Goal: Transaction & Acquisition: Book appointment/travel/reservation

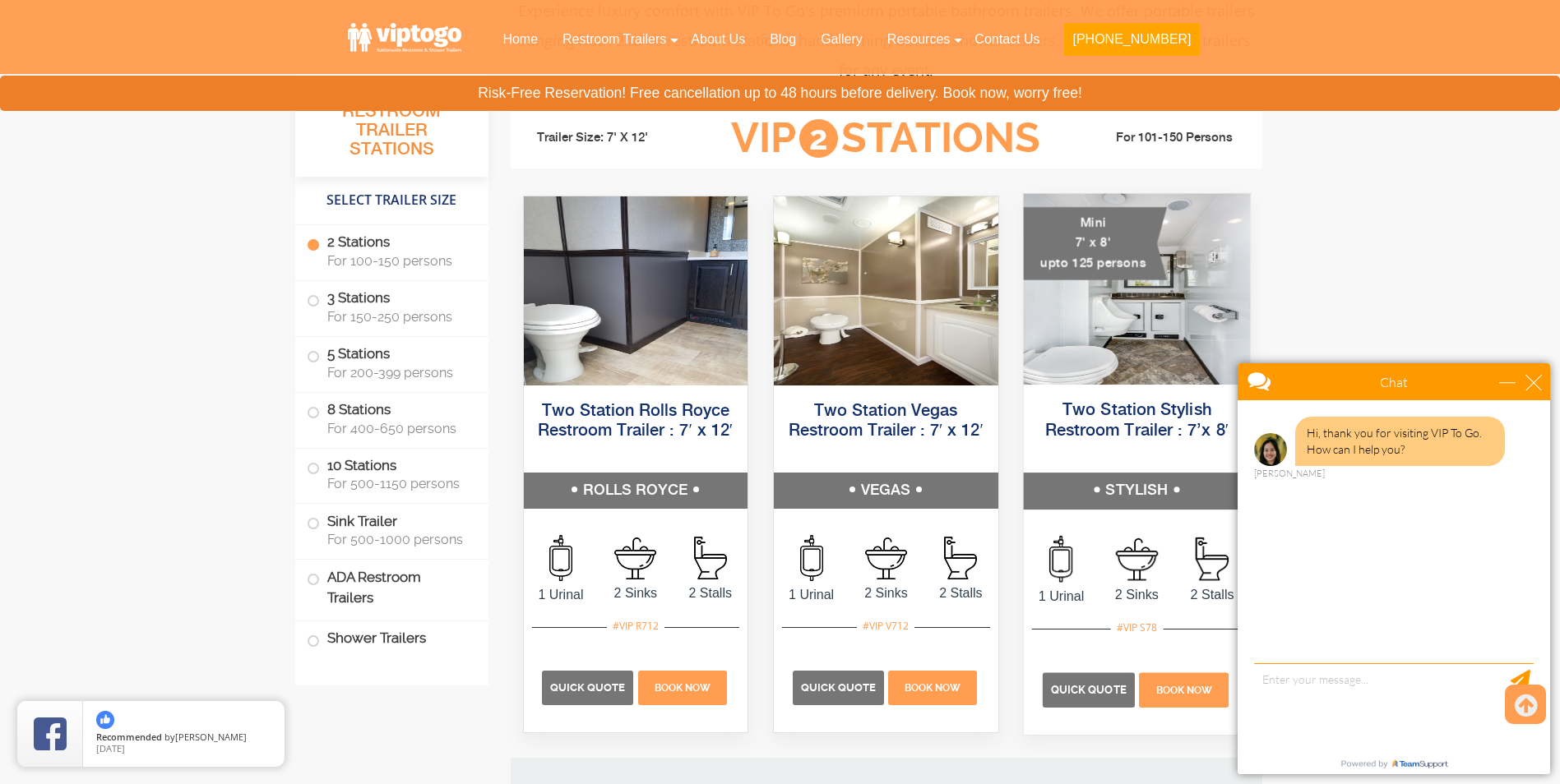
scroll to position [823, 0]
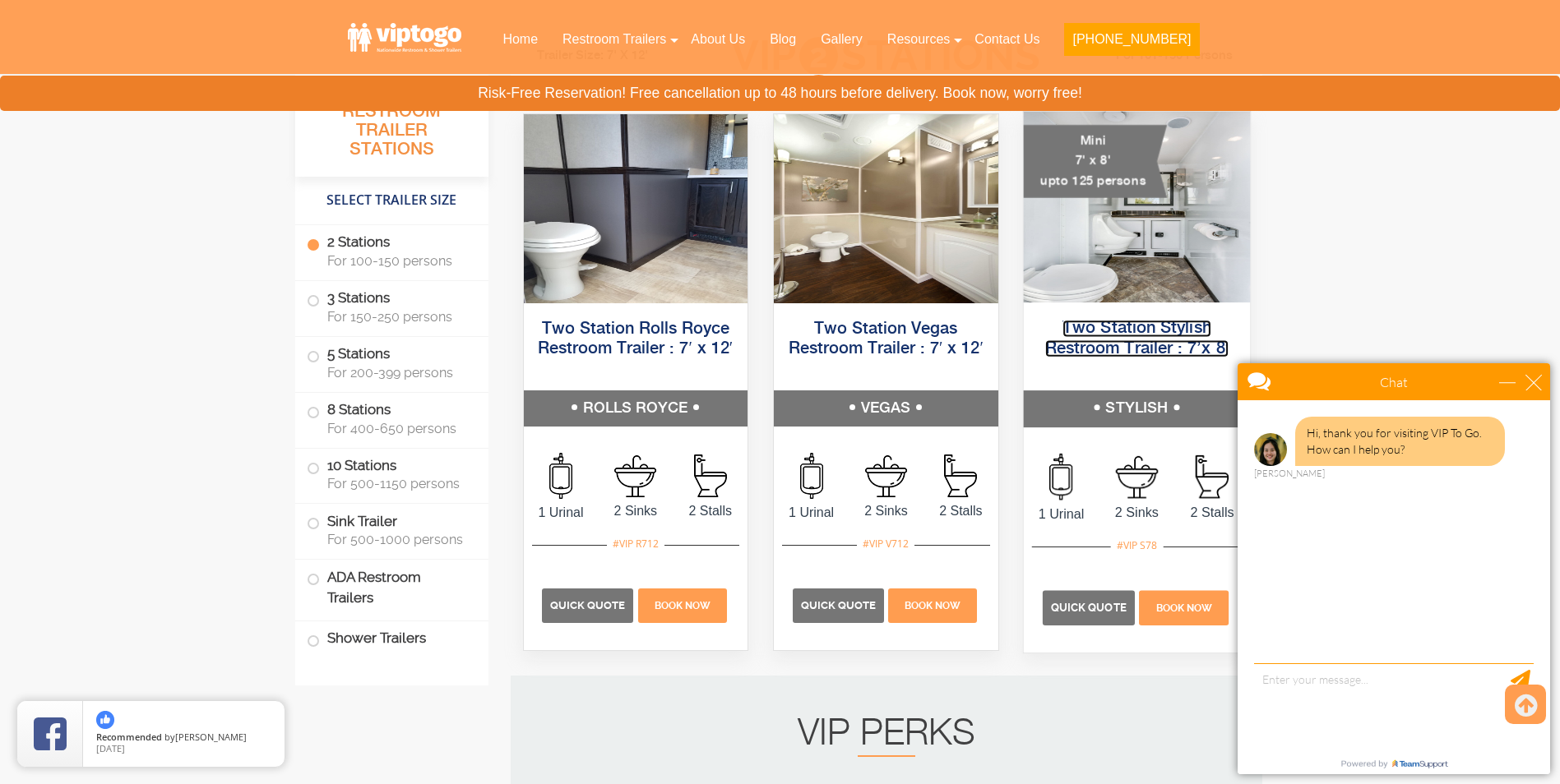
click at [1119, 345] on link "Two Station Stylish Restroom Trailer : 7’x 8′" at bounding box center [1136, 338] width 184 height 37
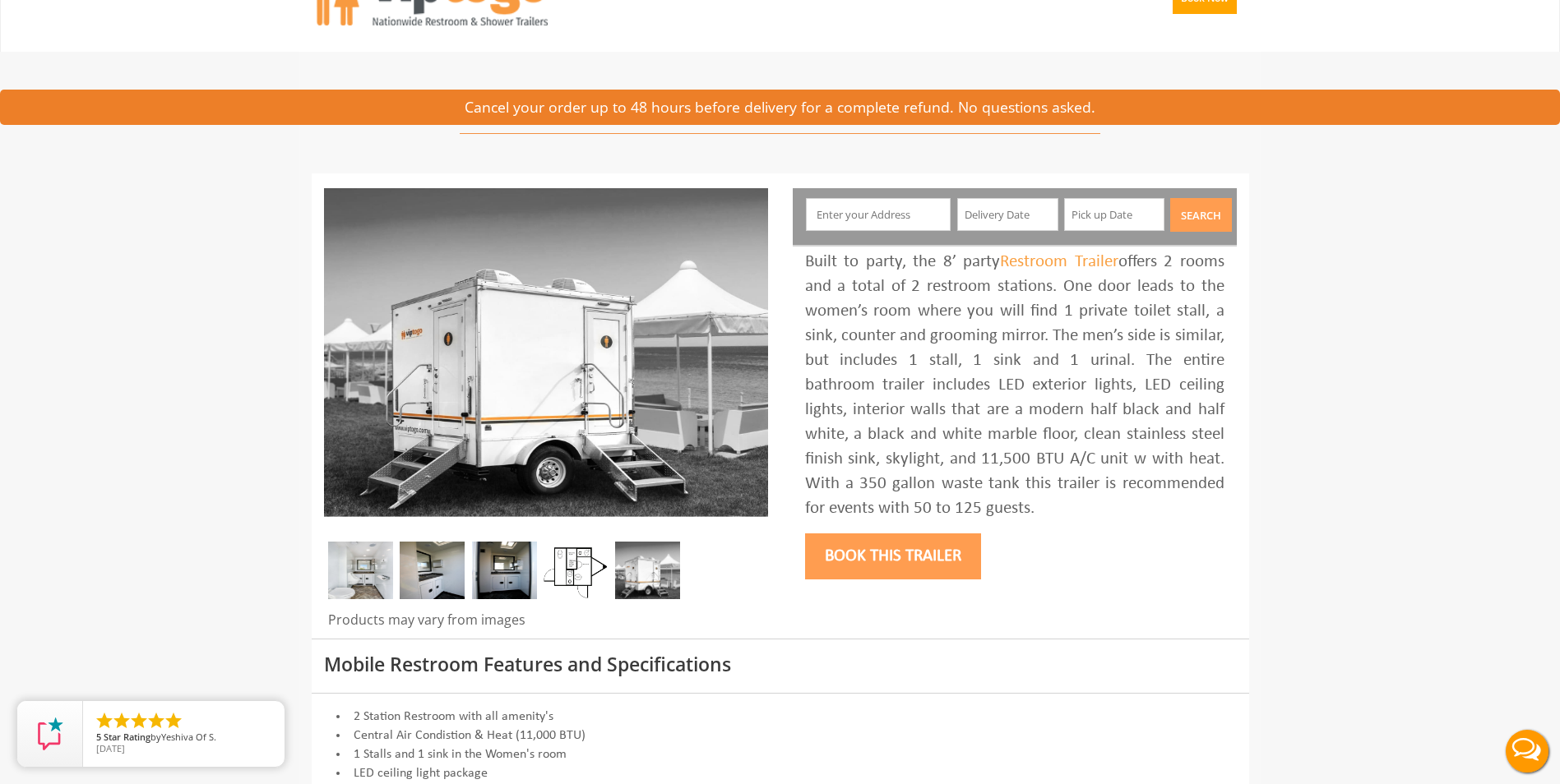
scroll to position [83, 0]
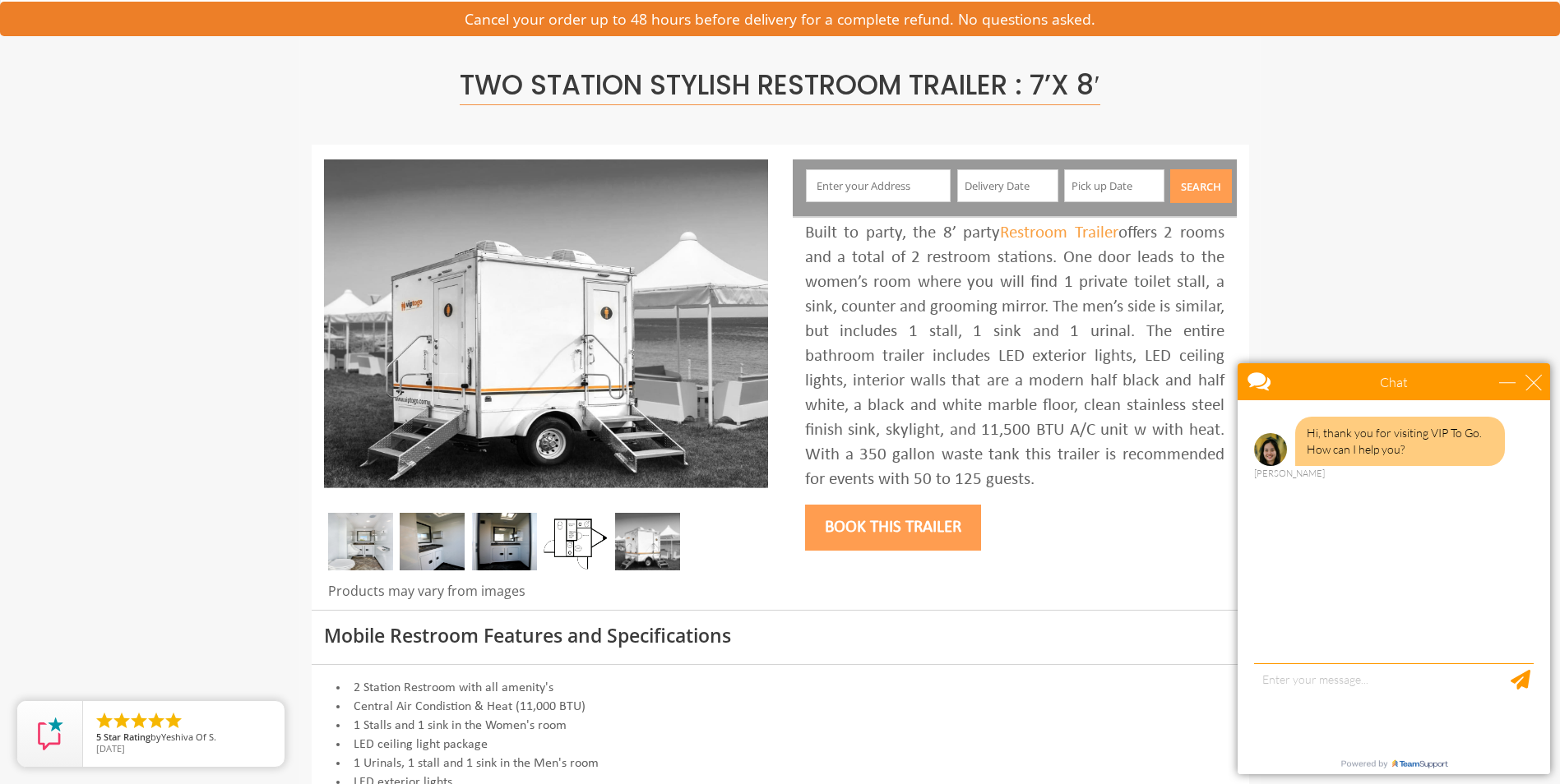
click at [370, 548] on img at bounding box center [361, 542] width 65 height 57
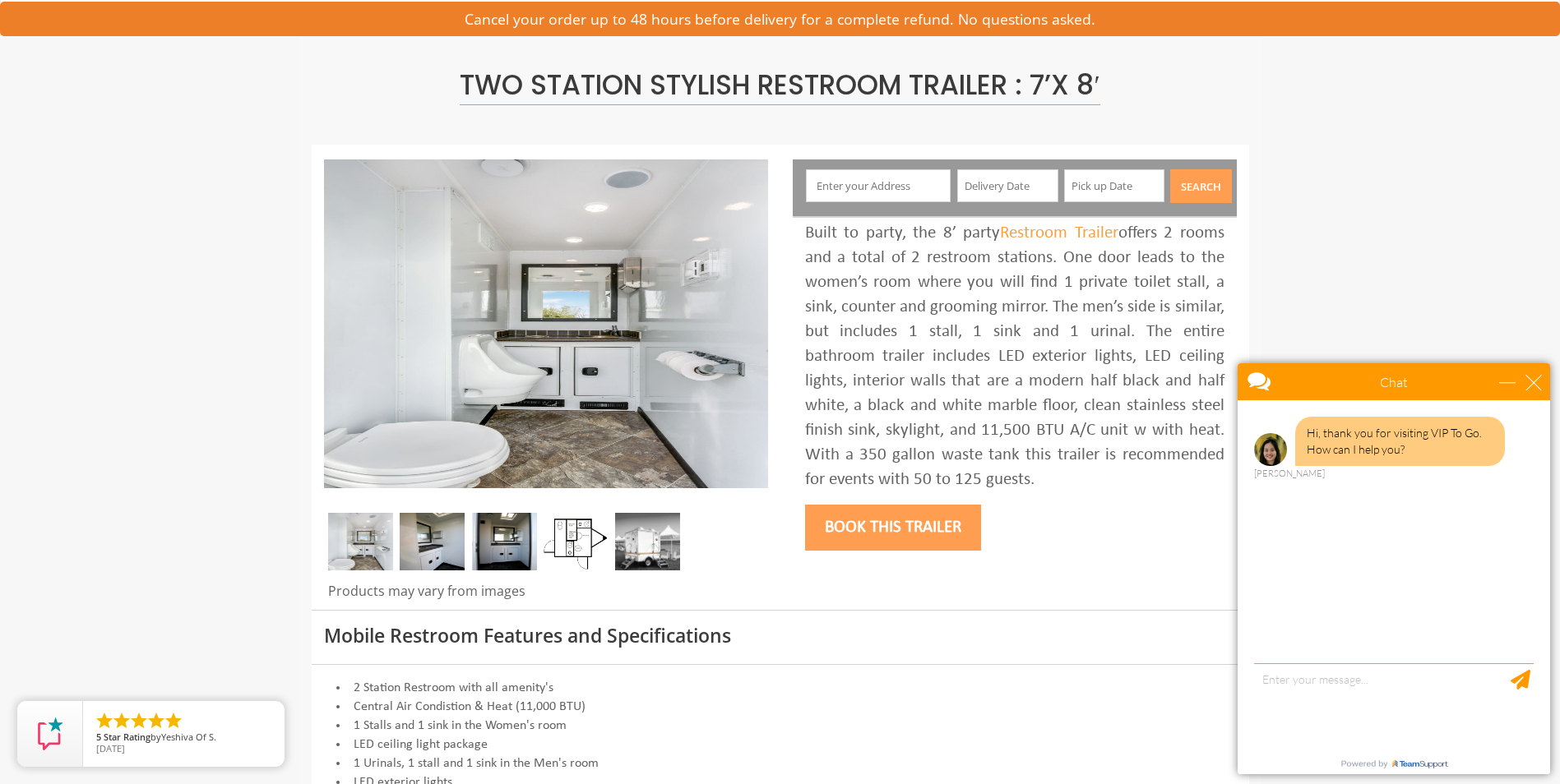
click at [417, 550] on img at bounding box center [431, 542] width 65 height 57
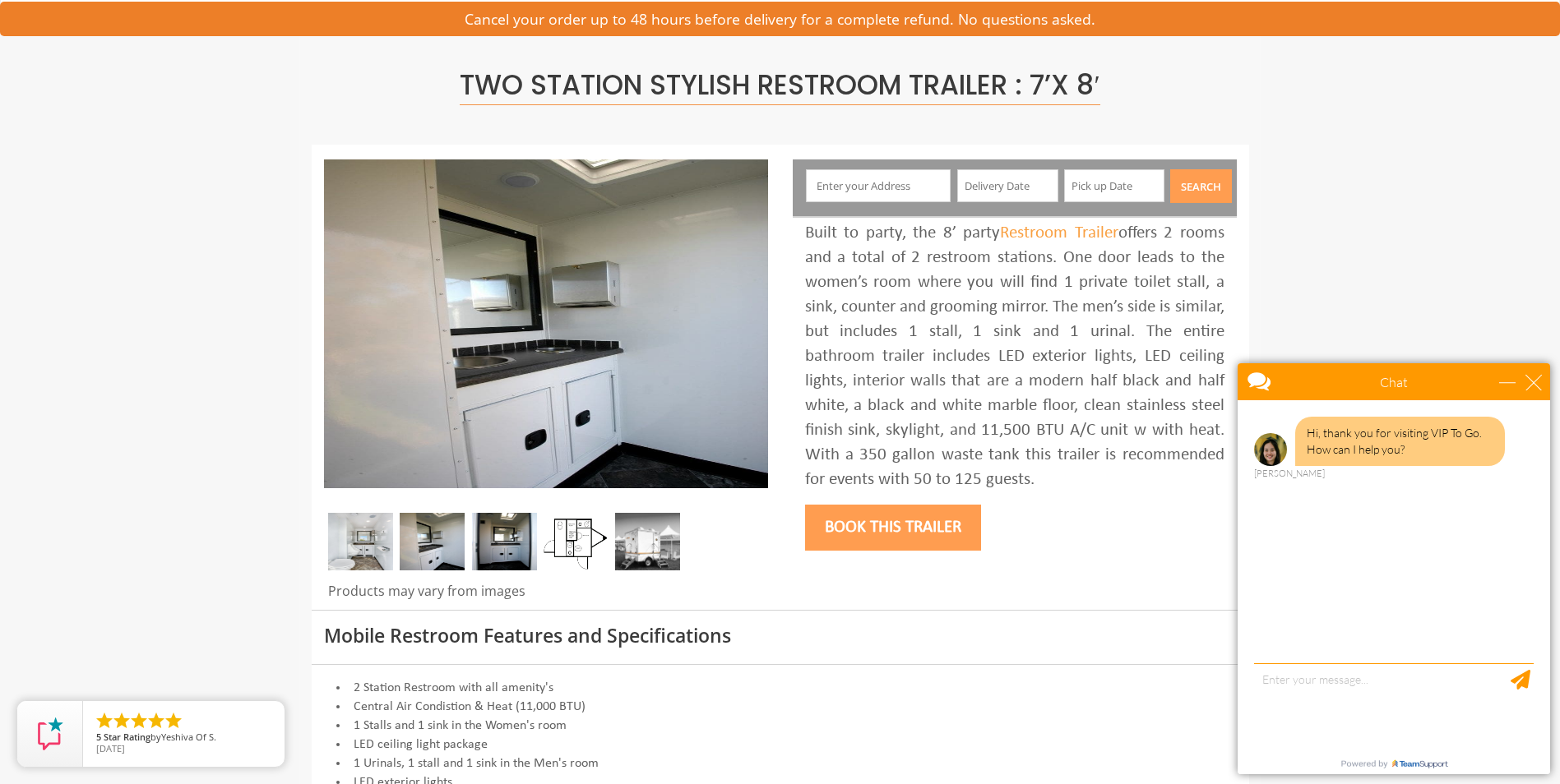
click at [504, 541] on img at bounding box center [504, 542] width 65 height 57
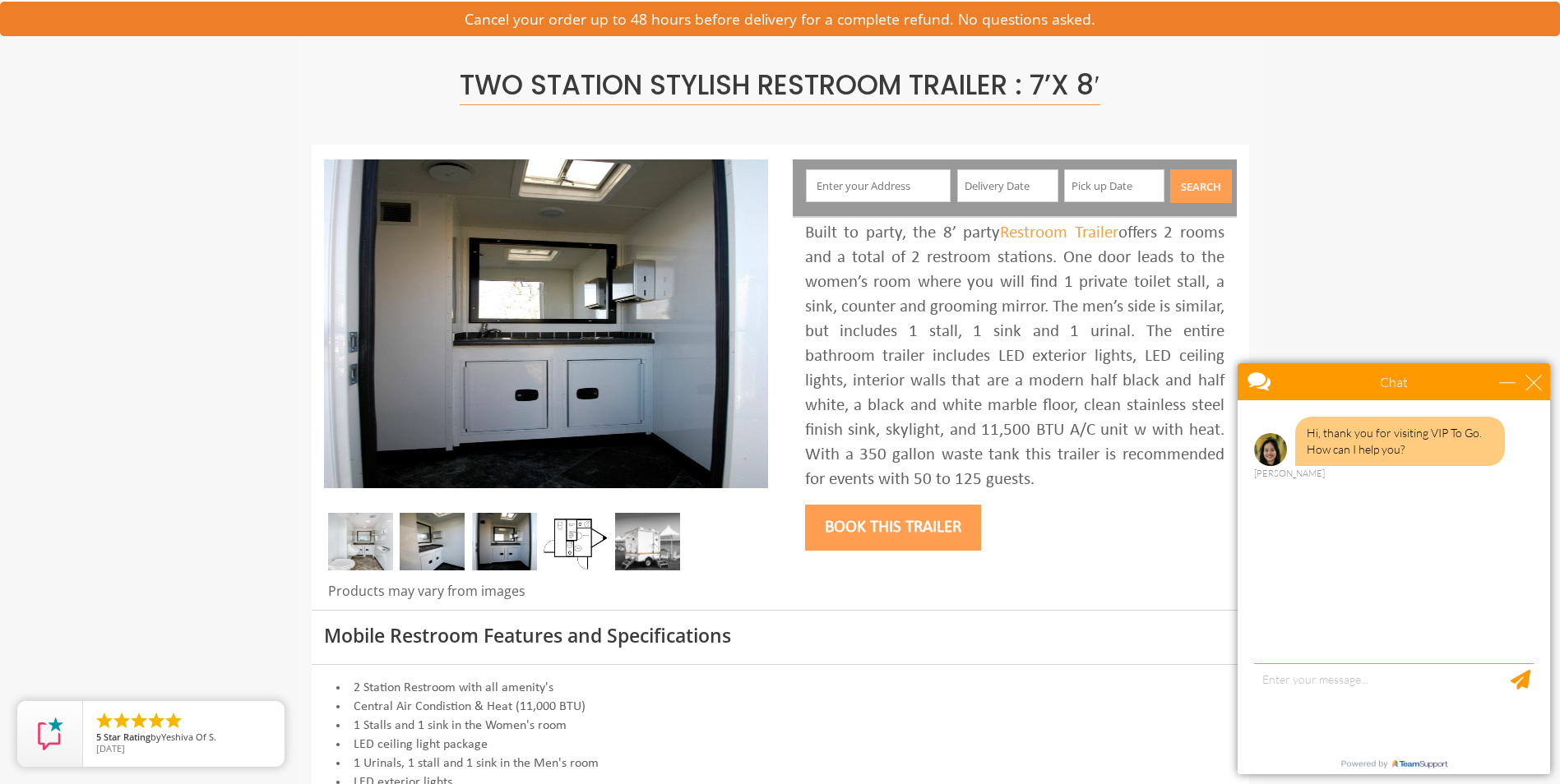
click at [565, 544] on img at bounding box center [576, 542] width 65 height 57
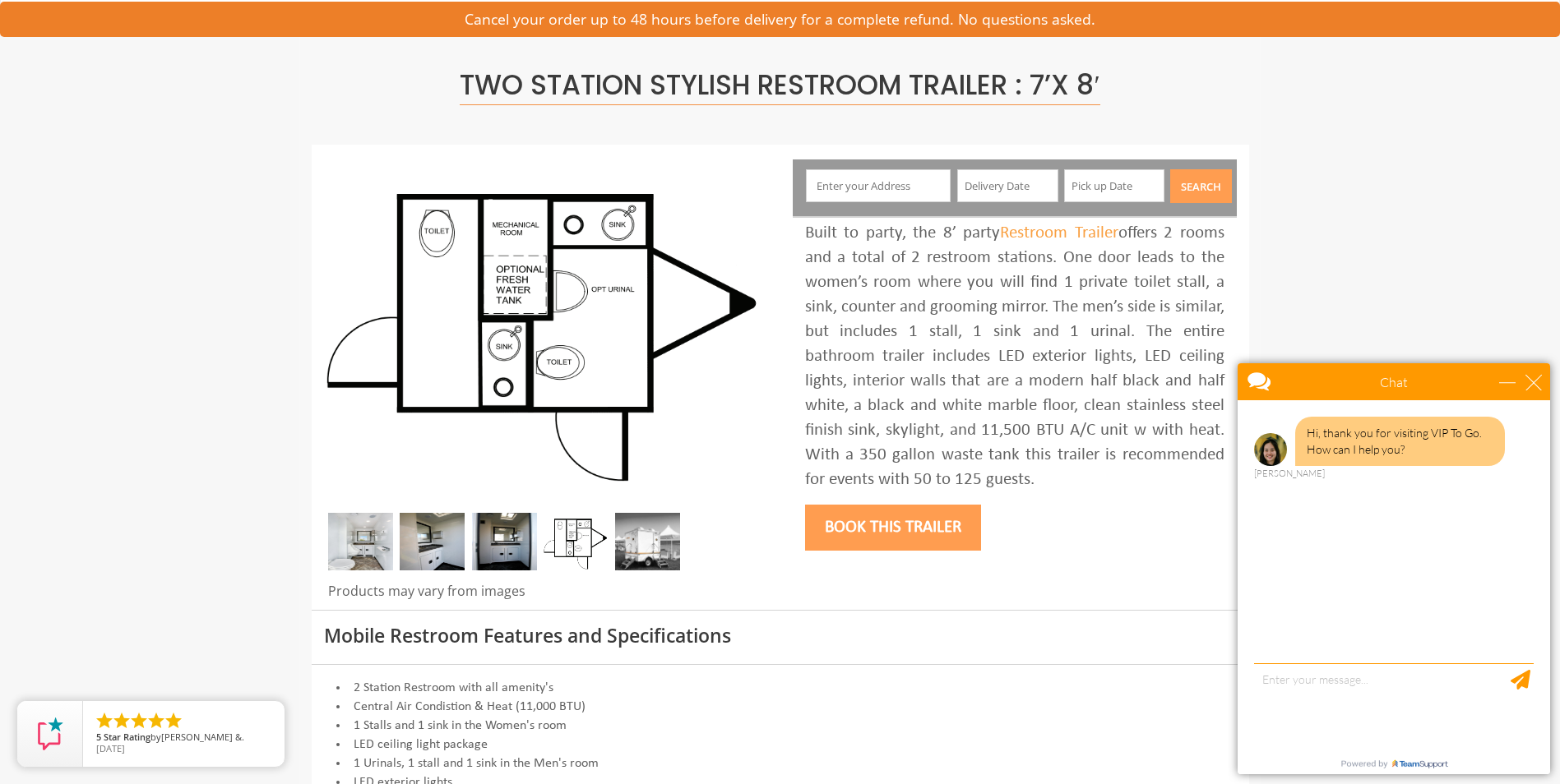
click at [659, 532] on img at bounding box center [648, 542] width 65 height 57
